Goal: Task Accomplishment & Management: Use online tool/utility

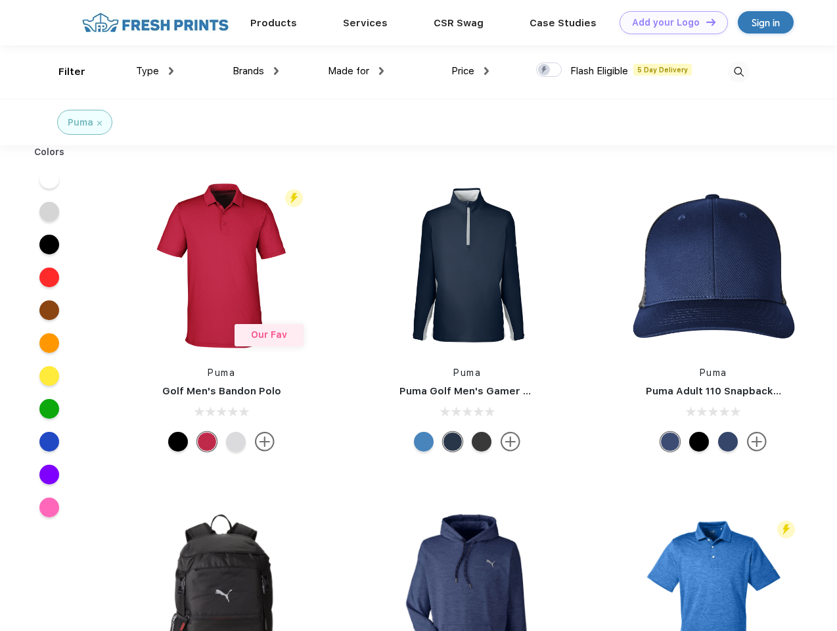
scroll to position [1, 0]
click at [669, 22] on link "Add your Logo Design Tool" at bounding box center [674, 22] width 108 height 23
click at [0, 0] on div "Design Tool" at bounding box center [0, 0] width 0 height 0
click at [705, 22] on link "Add your Logo Design Tool" at bounding box center [674, 22] width 108 height 23
click at [63, 72] on div "Filter" at bounding box center [71, 71] width 27 height 15
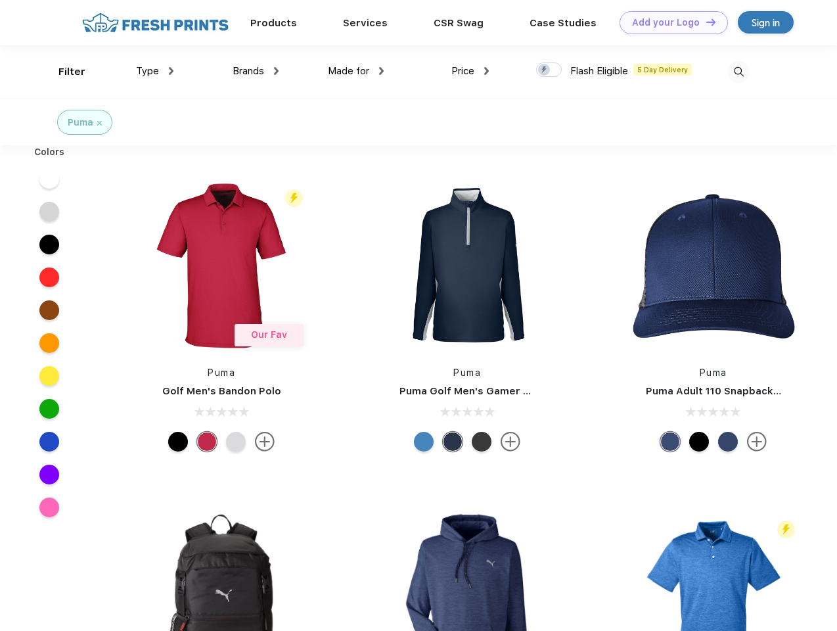
click at [155, 71] on span "Type" at bounding box center [147, 71] width 23 height 12
click at [256, 71] on span "Brands" at bounding box center [249, 71] width 32 height 12
click at [356, 71] on span "Made for" at bounding box center [348, 71] width 41 height 12
click at [470, 71] on span "Price" at bounding box center [462, 71] width 23 height 12
click at [549, 70] on div at bounding box center [549, 69] width 26 height 14
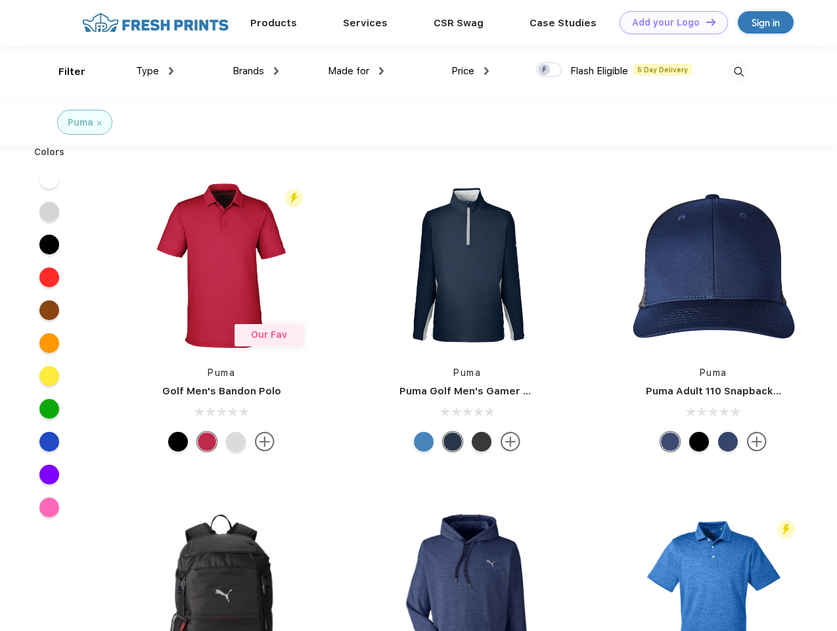
click at [545, 70] on input "checkbox" at bounding box center [540, 66] width 9 height 9
click at [738, 72] on img at bounding box center [739, 72] width 22 height 22
